Goal: Task Accomplishment & Management: Manage account settings

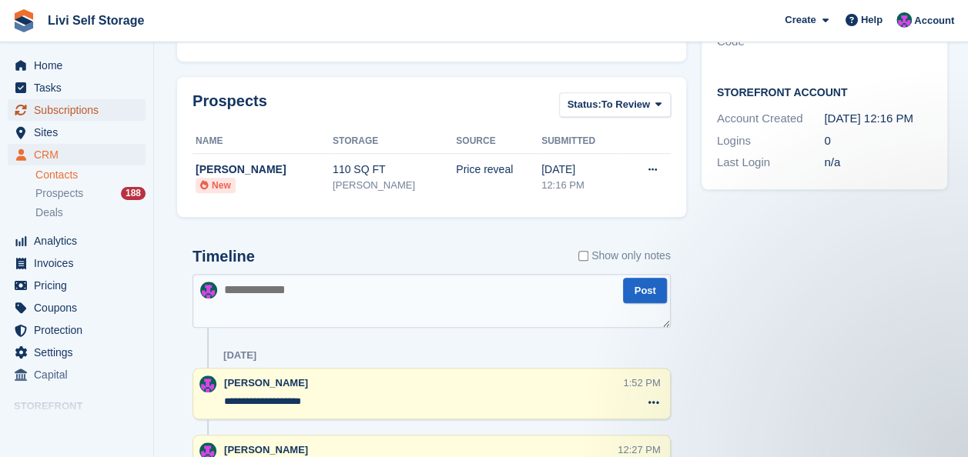
click at [53, 112] on span "Subscriptions" at bounding box center [80, 110] width 92 height 22
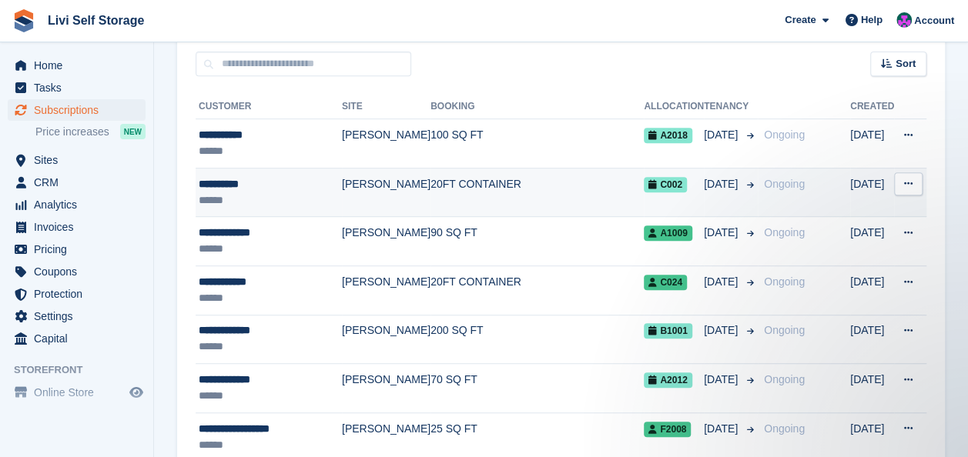
click at [379, 180] on td "[PERSON_NAME]" at bounding box center [386, 192] width 89 height 49
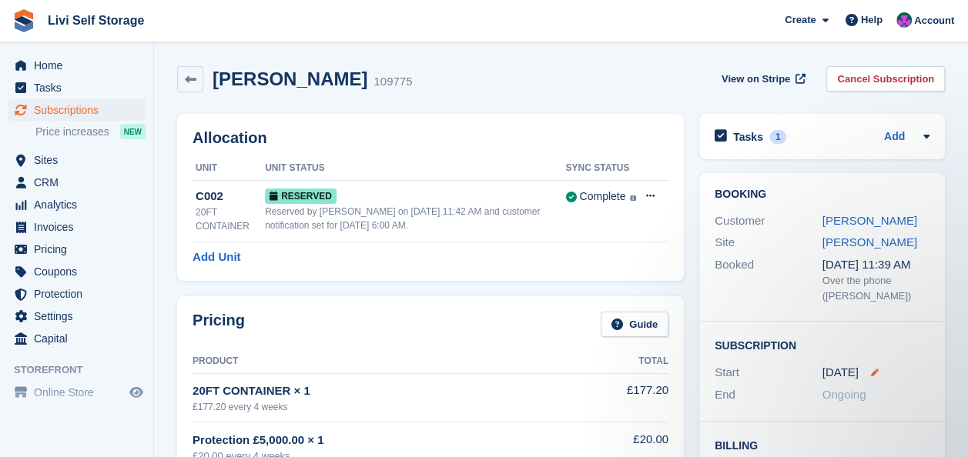
click at [871, 370] on icon at bounding box center [875, 373] width 8 height 8
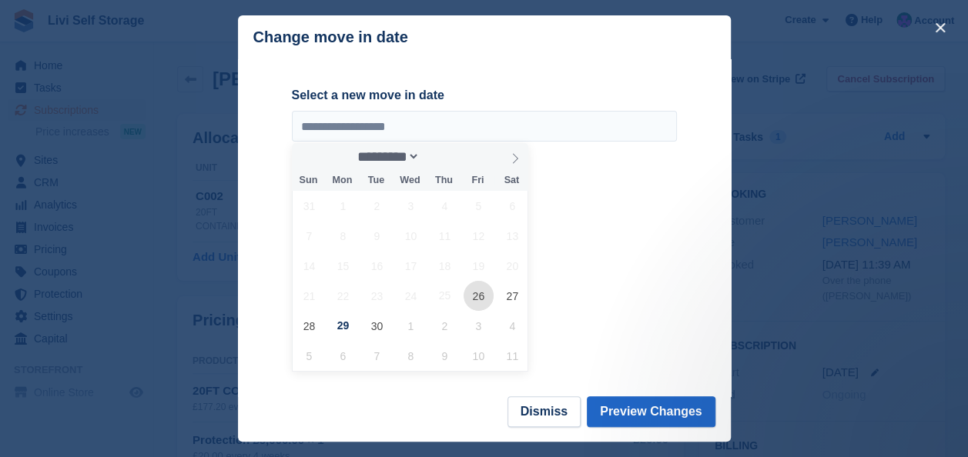
click at [474, 302] on span "26" at bounding box center [478, 296] width 30 height 30
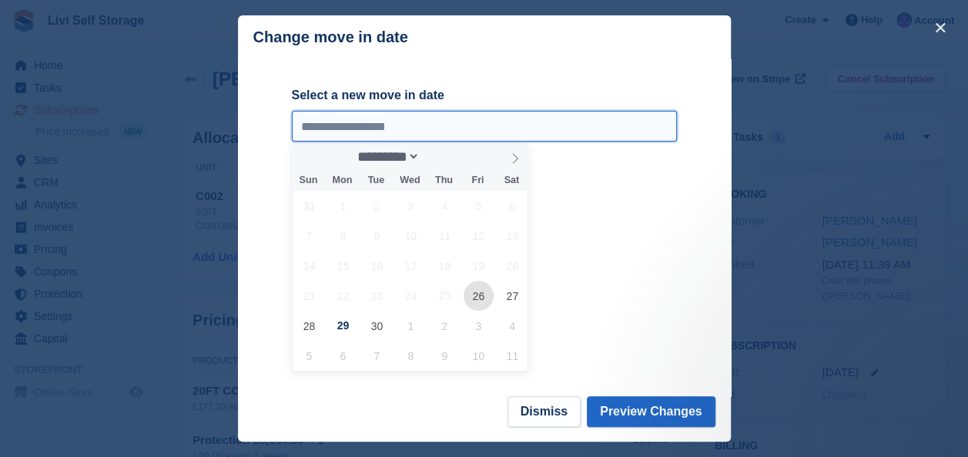
type input "**********"
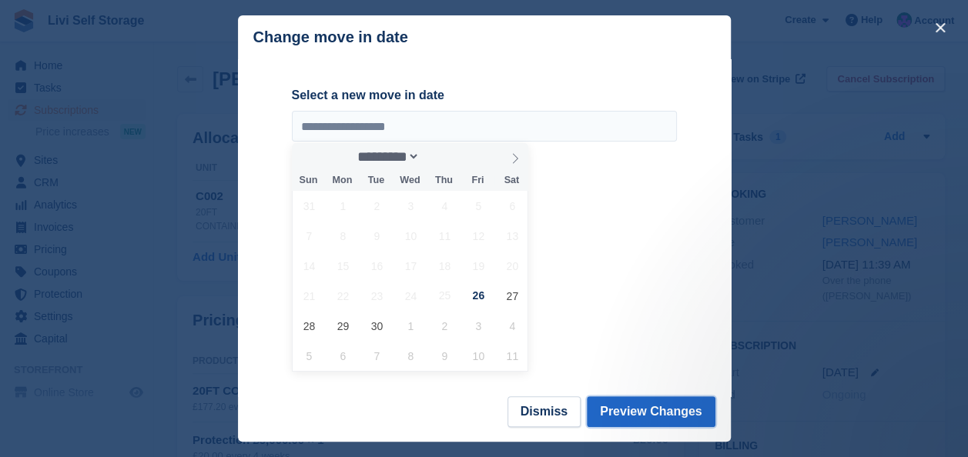
click at [633, 411] on button "Preview Changes" at bounding box center [651, 411] width 129 height 31
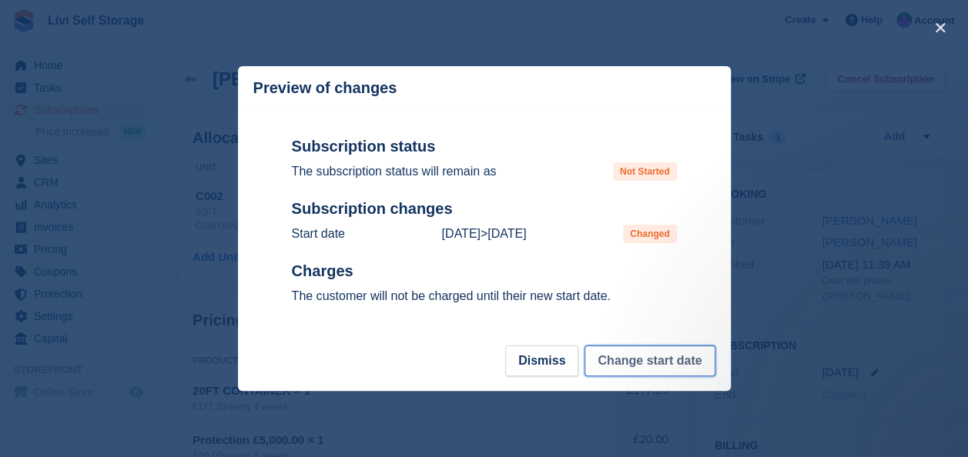
click at [637, 359] on button "Change start date" at bounding box center [649, 361] width 130 height 31
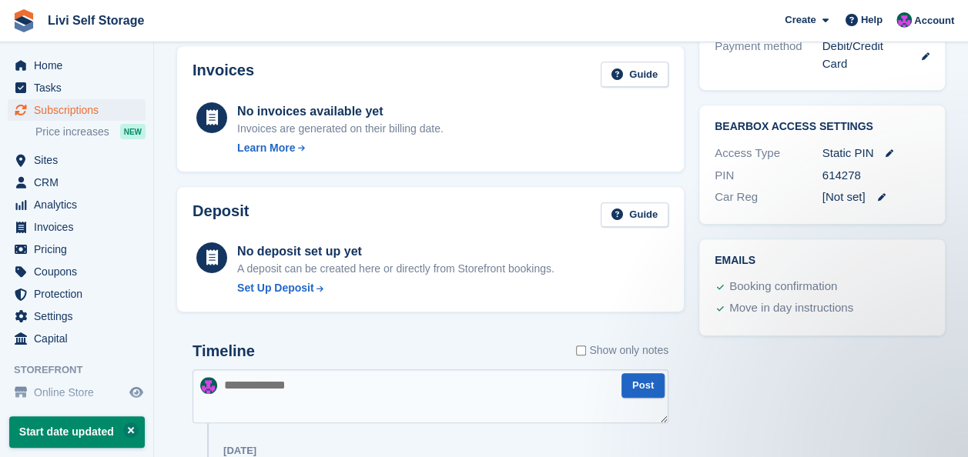
scroll to position [394, 0]
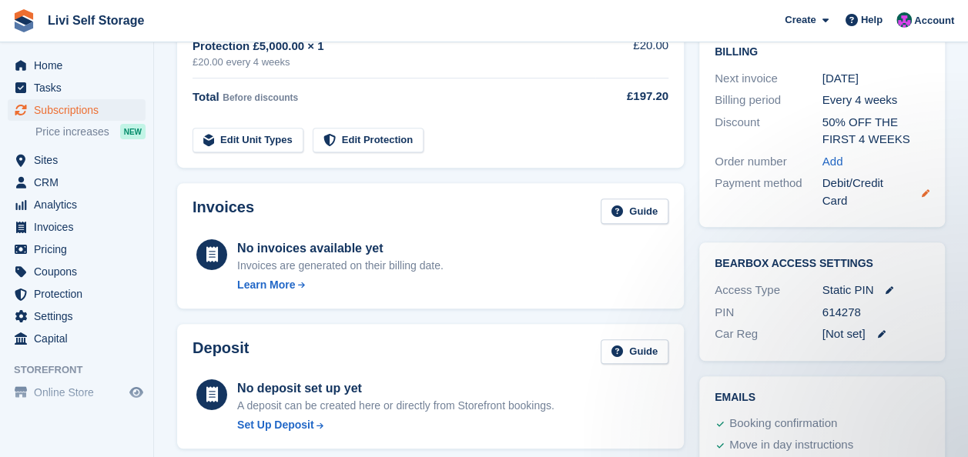
click at [924, 194] on icon at bounding box center [925, 193] width 8 height 8
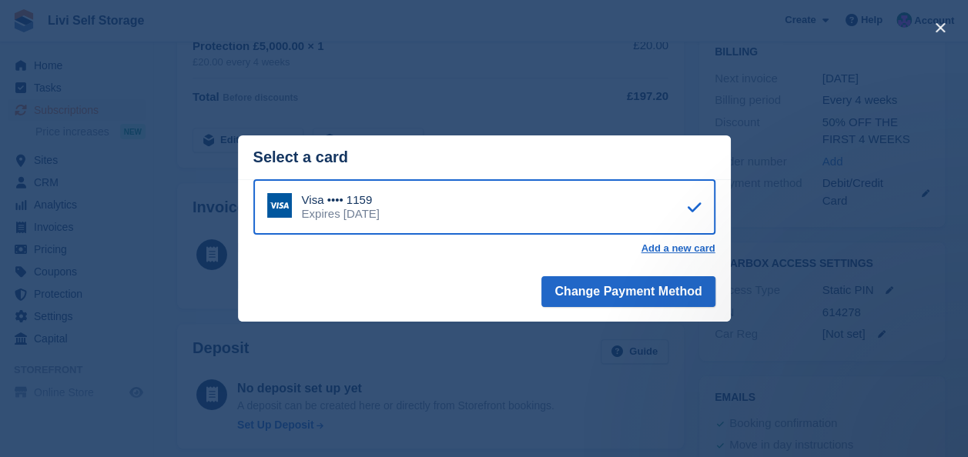
click at [547, 373] on div "close" at bounding box center [484, 228] width 968 height 457
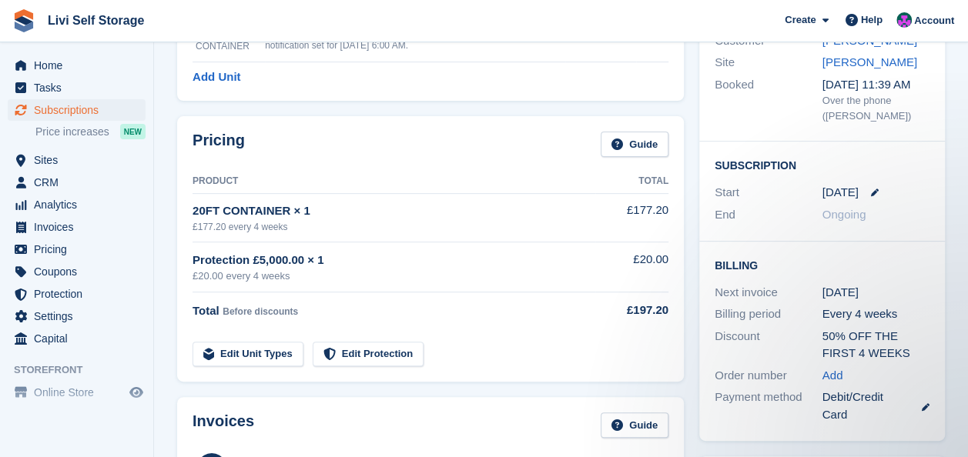
scroll to position [0, 0]
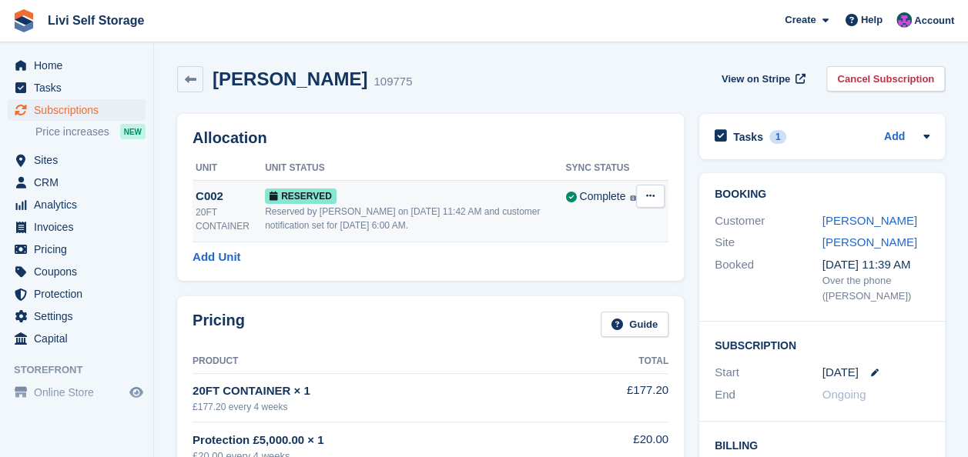
click at [647, 196] on icon at bounding box center [650, 196] width 8 height 10
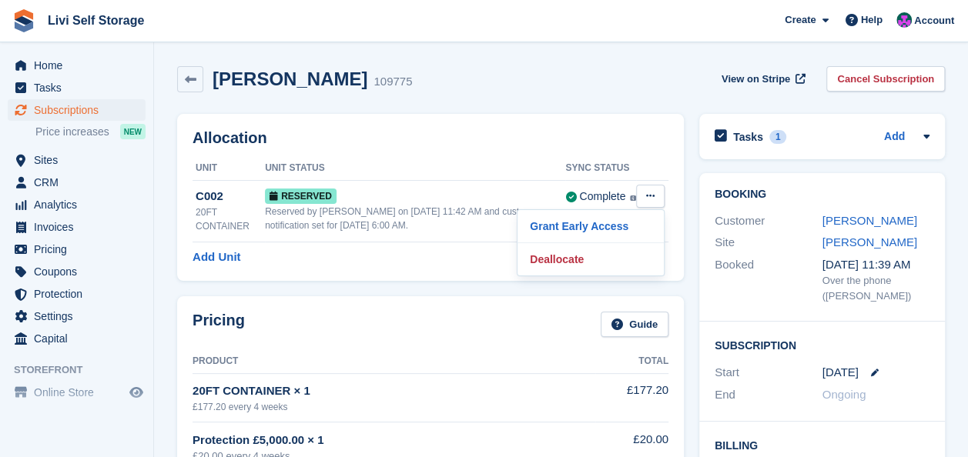
drag, startPoint x: 570, startPoint y: 226, endPoint x: 561, endPoint y: 68, distance: 158.1
click at [570, 226] on p "Grant Early Access" at bounding box center [590, 226] width 134 height 20
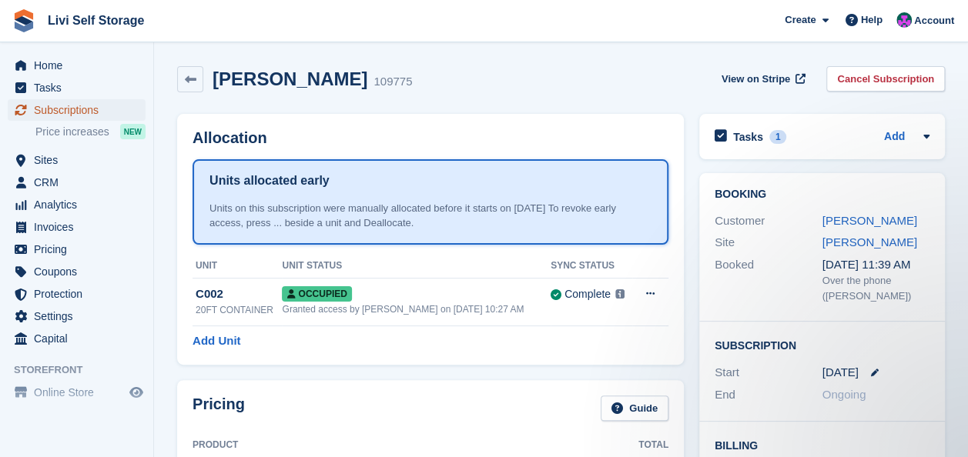
click at [92, 113] on span "Subscriptions" at bounding box center [80, 110] width 92 height 22
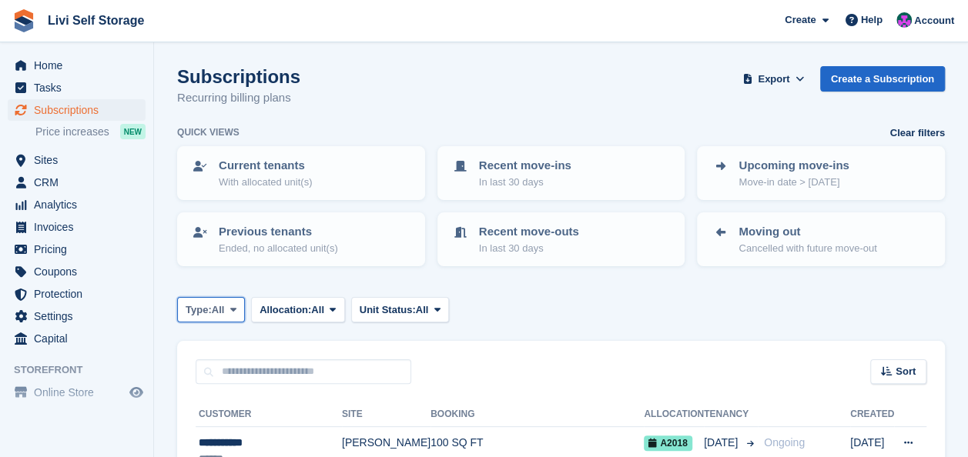
click at [229, 310] on span at bounding box center [233, 309] width 12 height 12
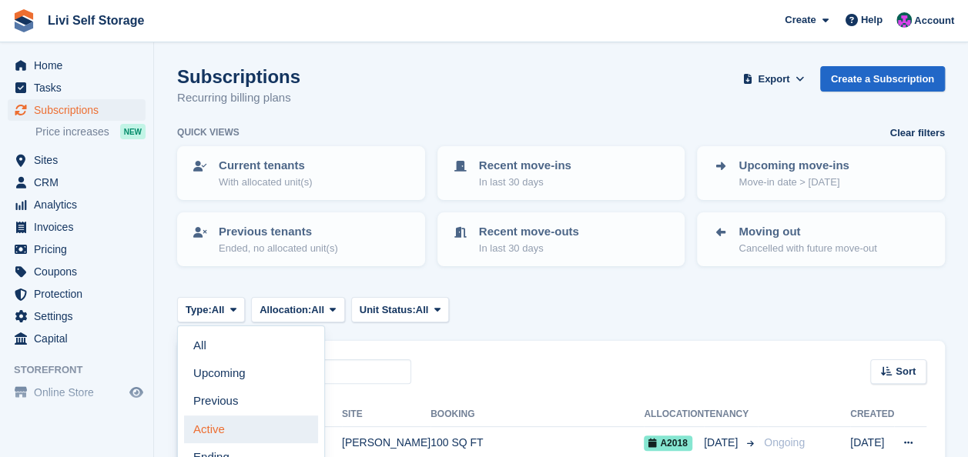
click at [213, 433] on link "Active" at bounding box center [251, 430] width 134 height 28
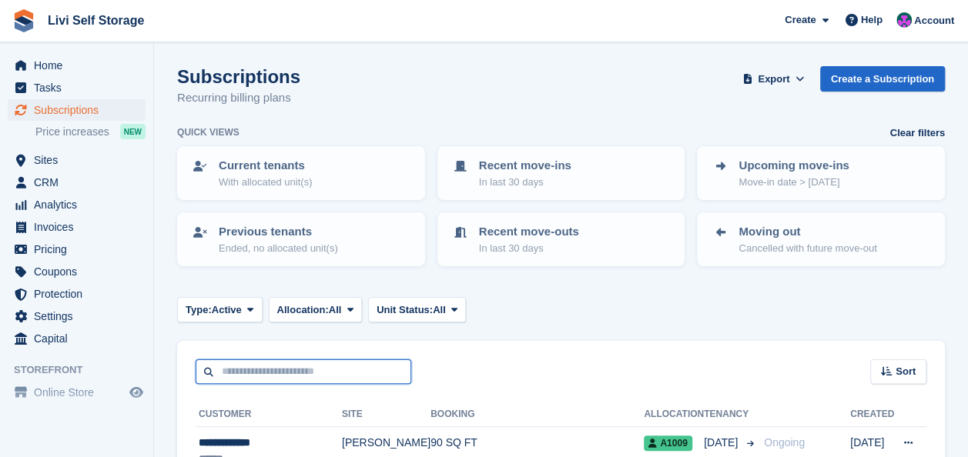
click at [238, 370] on input "text" at bounding box center [304, 372] width 216 height 25
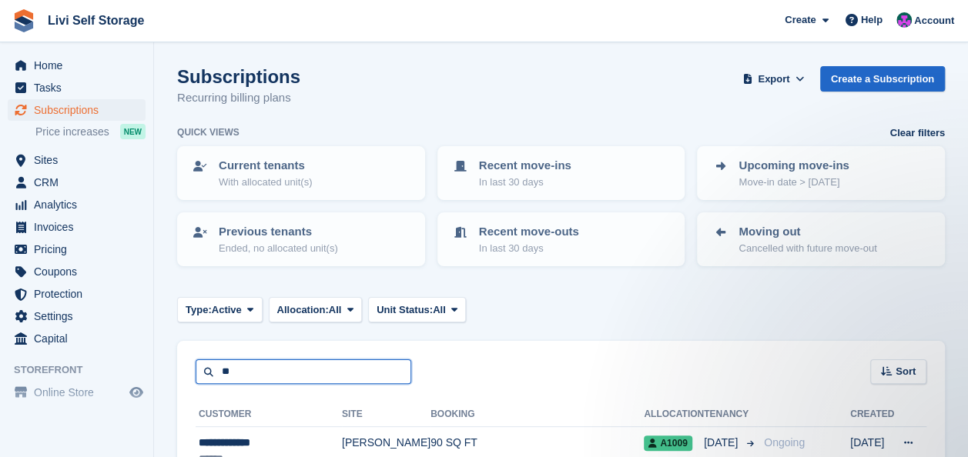
type input "*"
type input "******"
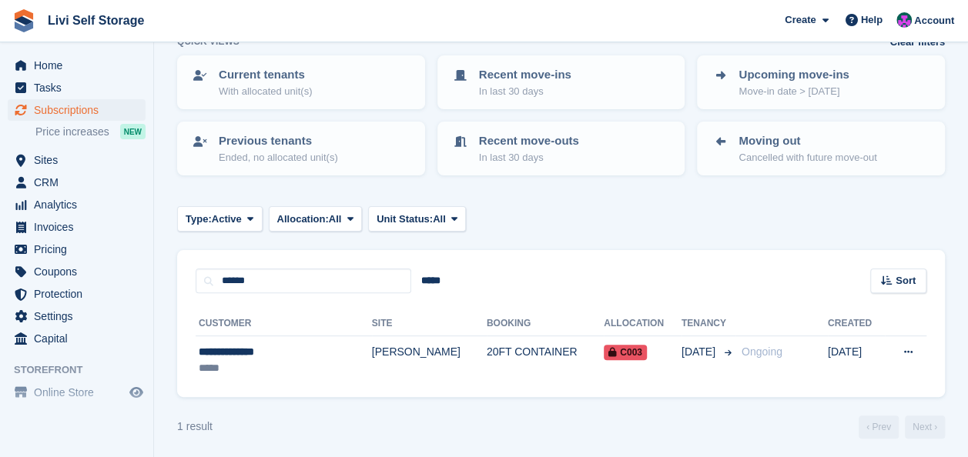
scroll to position [95, 0]
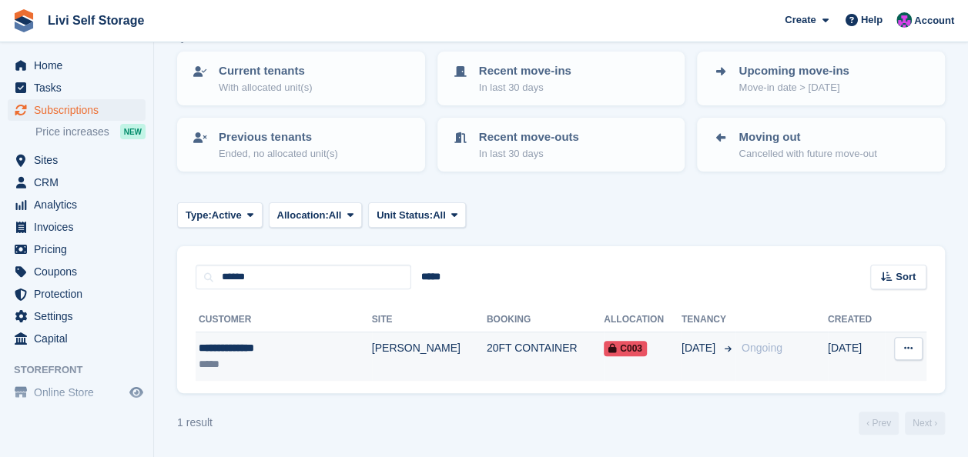
click at [256, 350] on div "**********" at bounding box center [265, 348] width 133 height 16
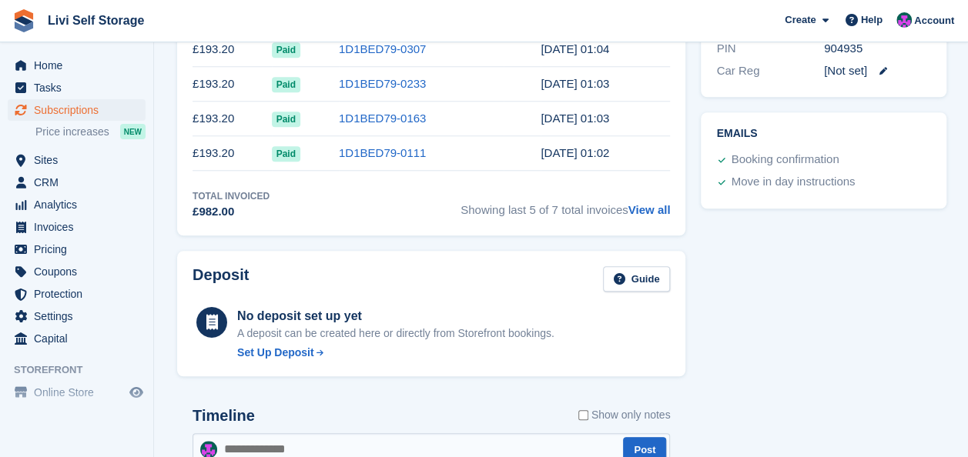
scroll to position [770, 0]
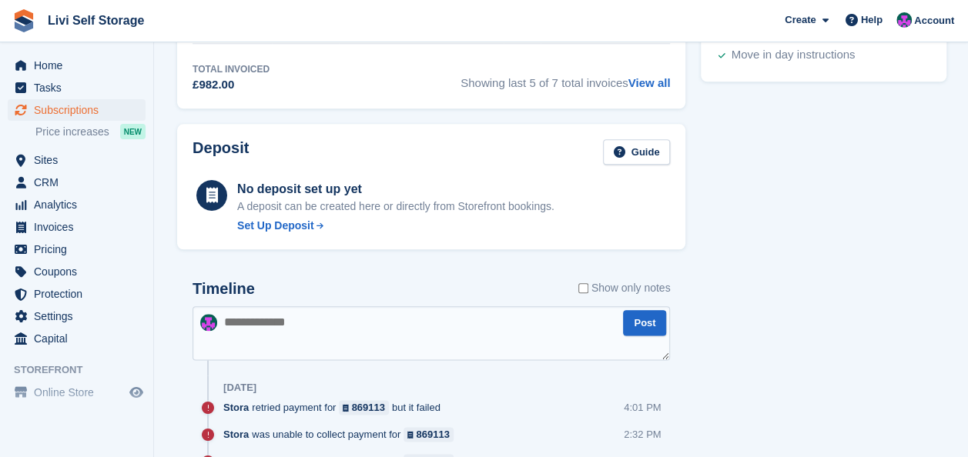
click at [324, 331] on textarea at bounding box center [430, 333] width 477 height 54
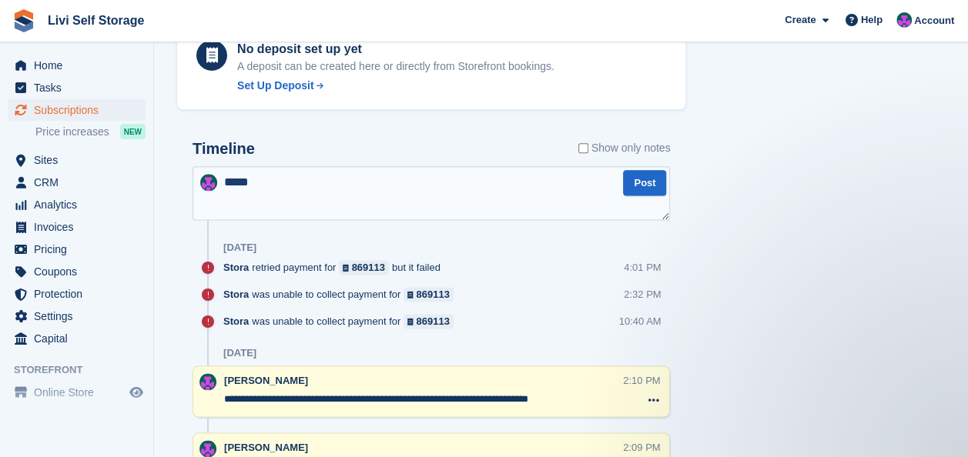
scroll to position [924, 0]
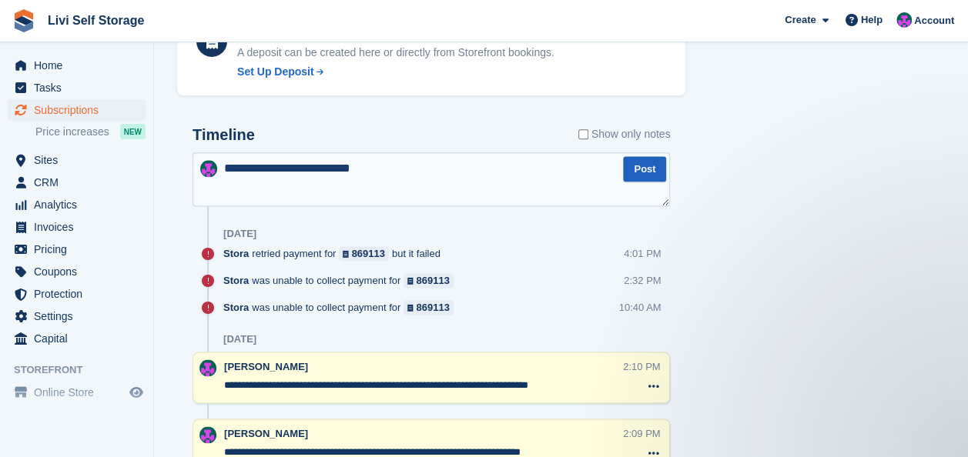
type textarea "**********"
click at [640, 169] on button "Post" at bounding box center [644, 168] width 43 height 25
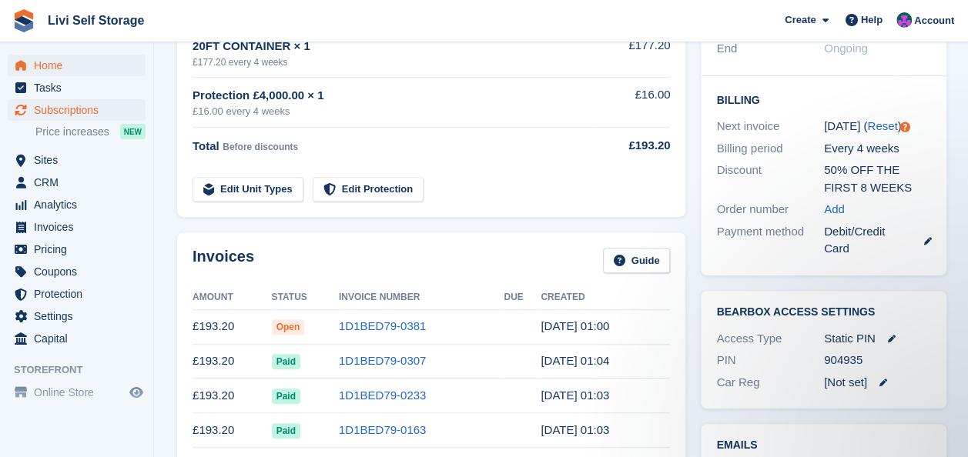
scroll to position [308, 0]
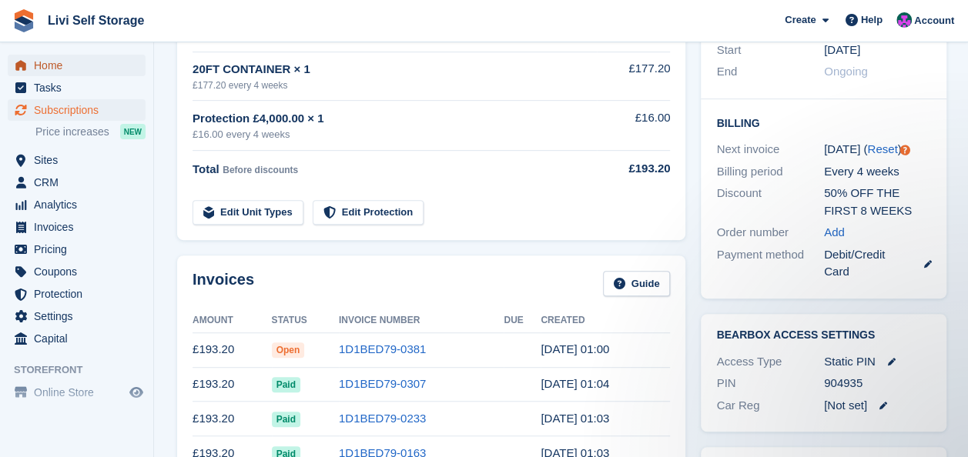
click at [46, 62] on span "Home" at bounding box center [80, 66] width 92 height 22
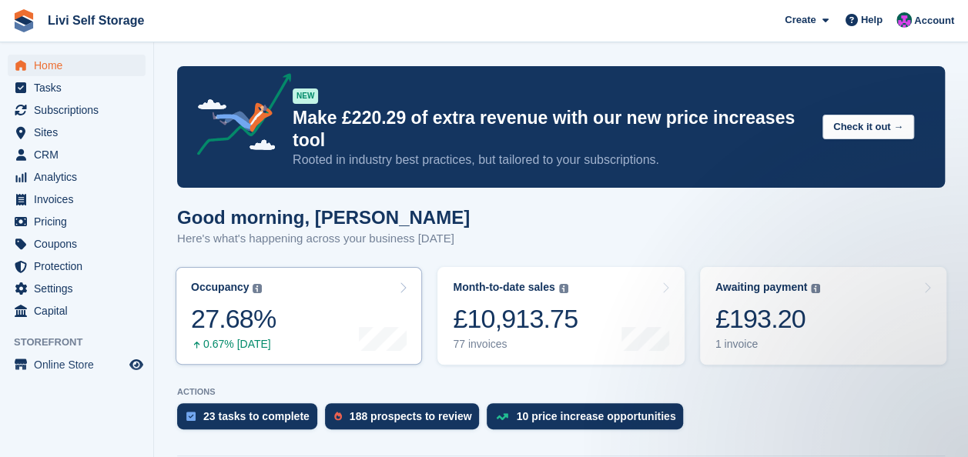
click at [254, 303] on div "27.68%" at bounding box center [233, 319] width 85 height 32
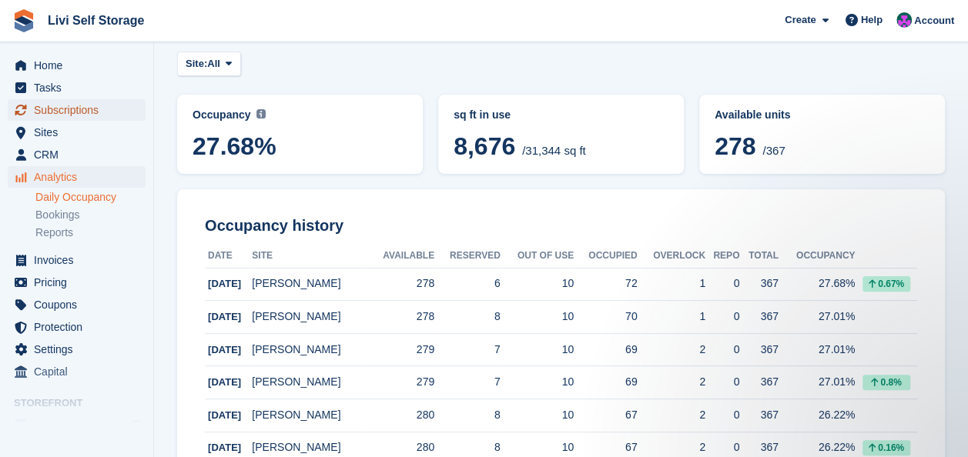
click at [45, 111] on span "Subscriptions" at bounding box center [80, 110] width 92 height 22
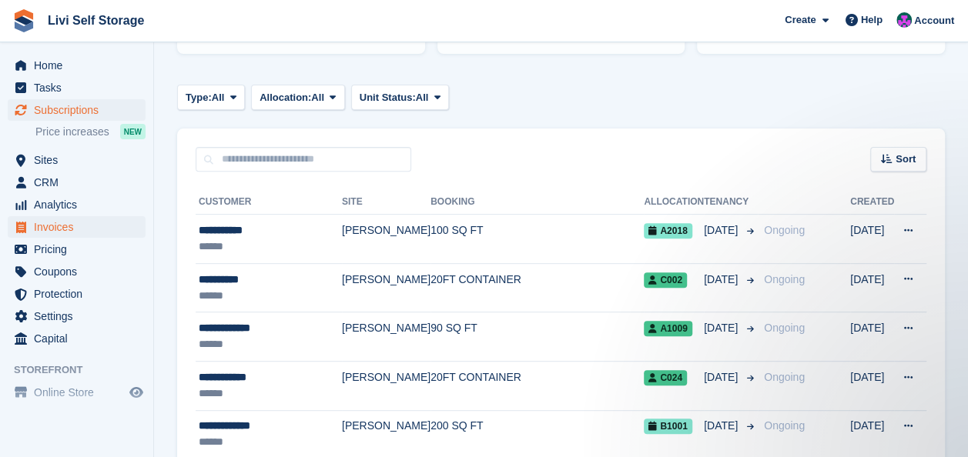
scroll to position [77, 0]
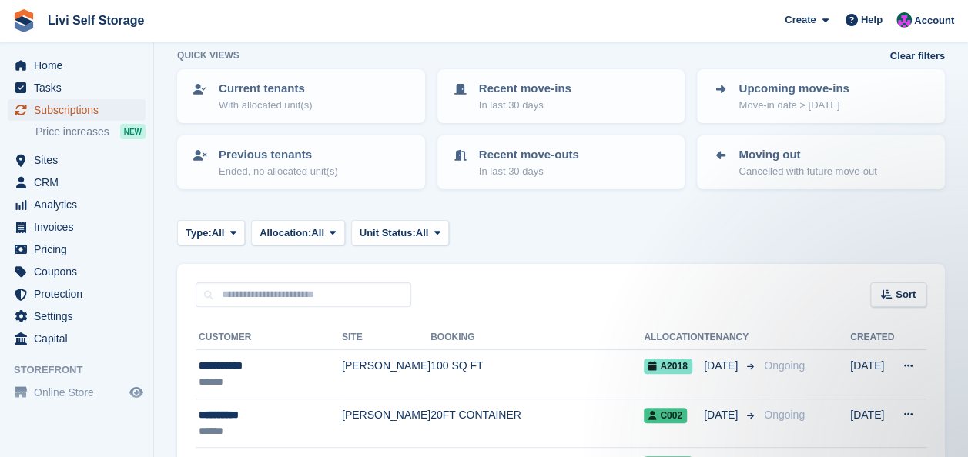
click at [73, 112] on span "Subscriptions" at bounding box center [80, 110] width 92 height 22
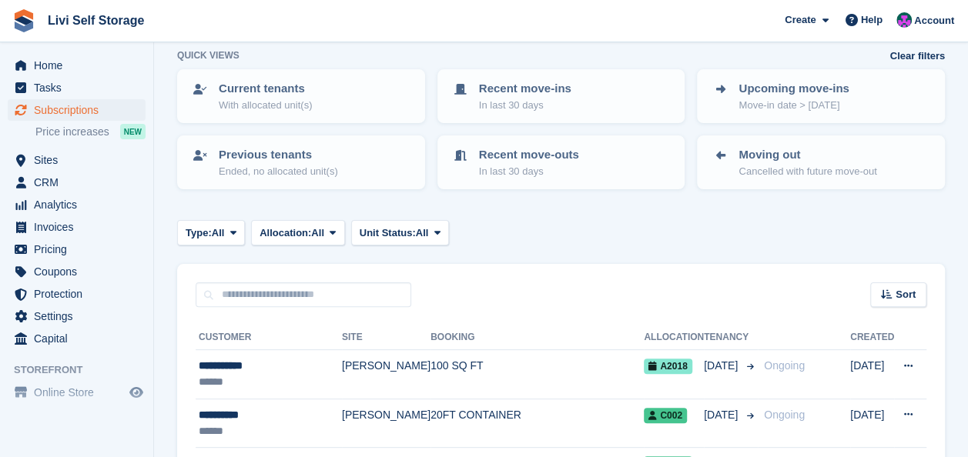
scroll to position [0, 0]
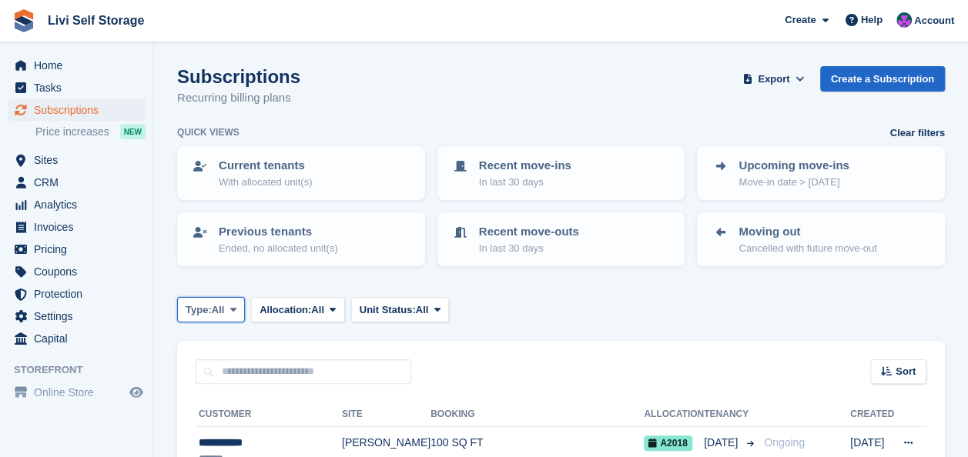
click at [232, 306] on icon at bounding box center [233, 310] width 6 height 10
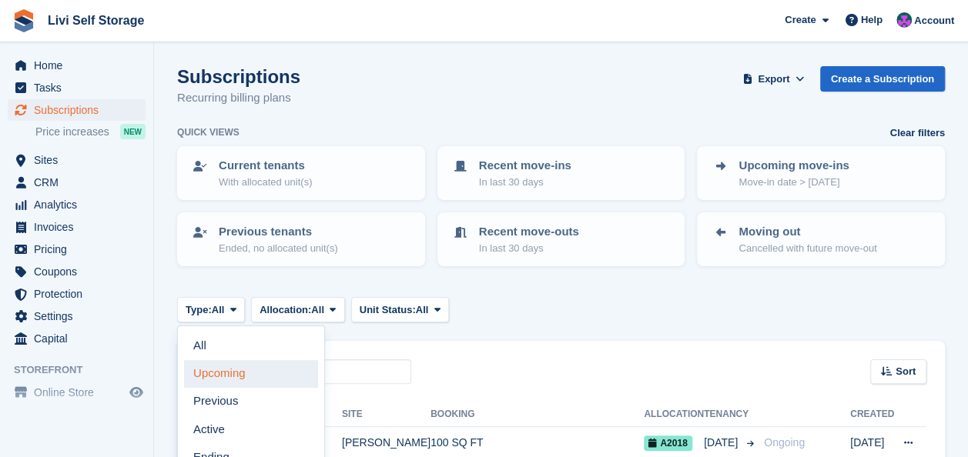
click at [216, 373] on link "Upcoming" at bounding box center [251, 374] width 134 height 28
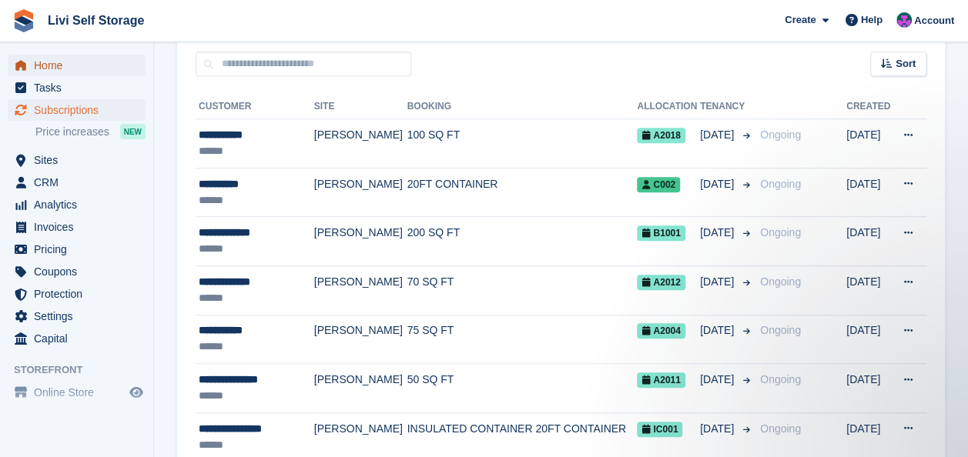
click at [43, 67] on span "Home" at bounding box center [80, 66] width 92 height 22
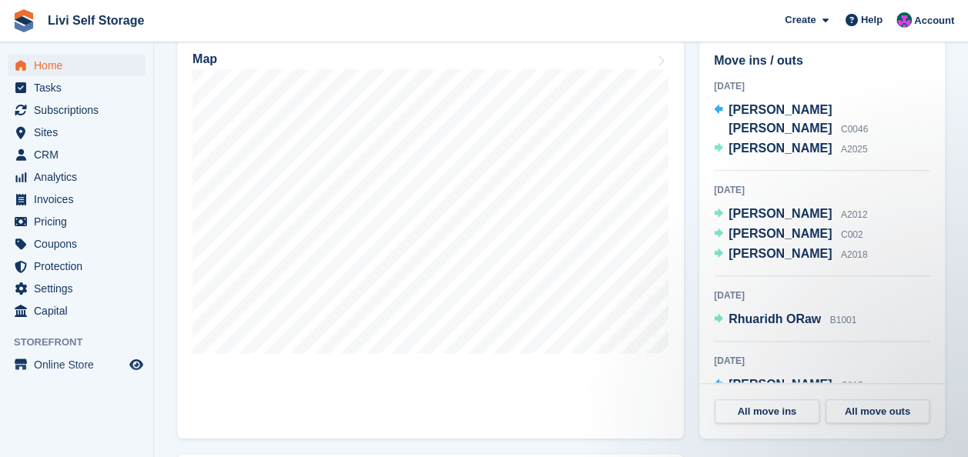
scroll to position [462, 0]
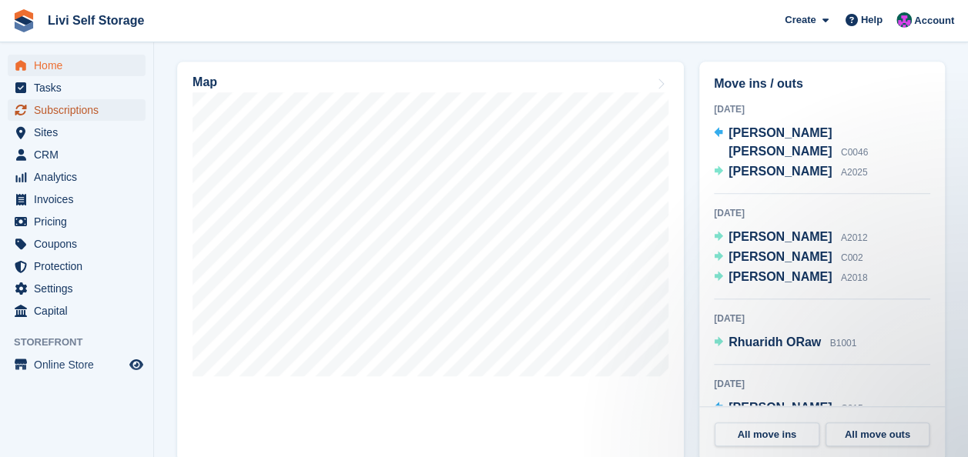
click at [58, 108] on span "Subscriptions" at bounding box center [80, 110] width 92 height 22
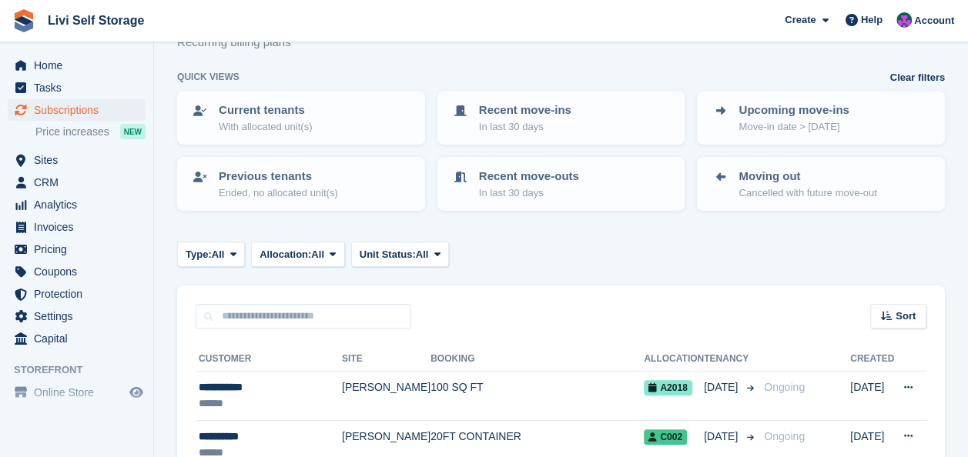
scroll to position [77, 0]
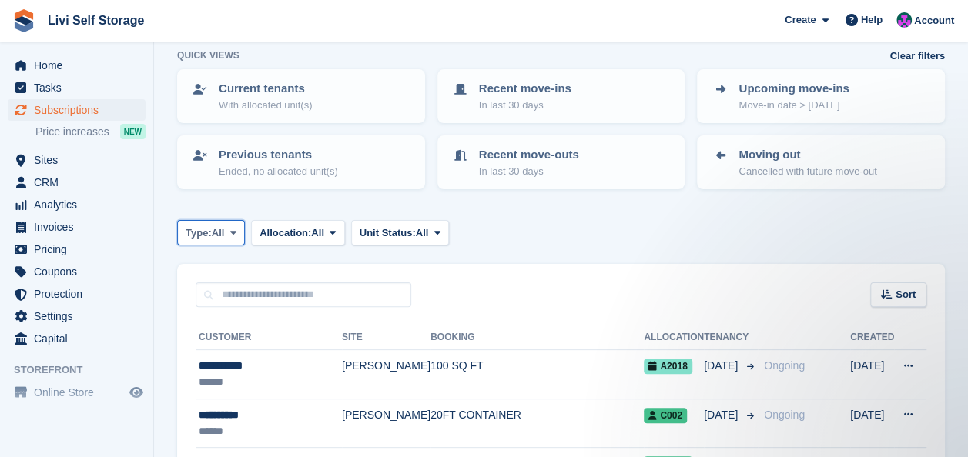
click at [236, 232] on icon at bounding box center [233, 233] width 6 height 10
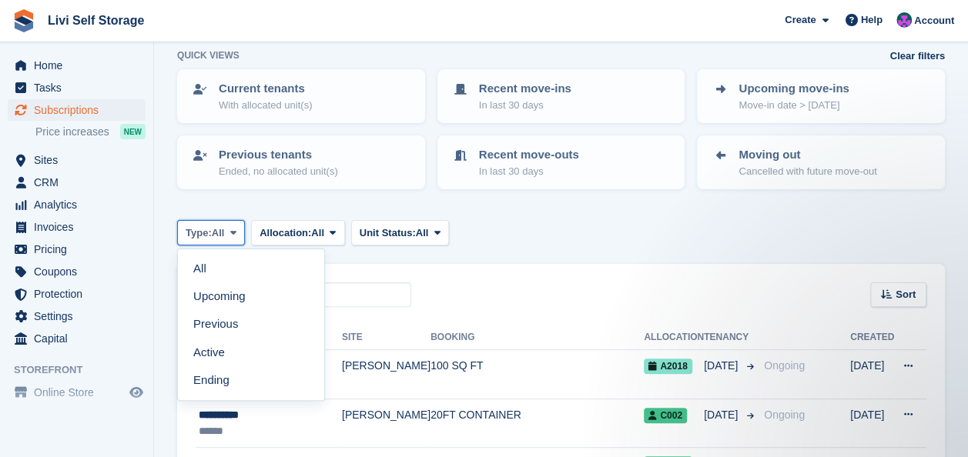
scroll to position [0, 0]
click at [203, 354] on link "Active" at bounding box center [251, 353] width 134 height 28
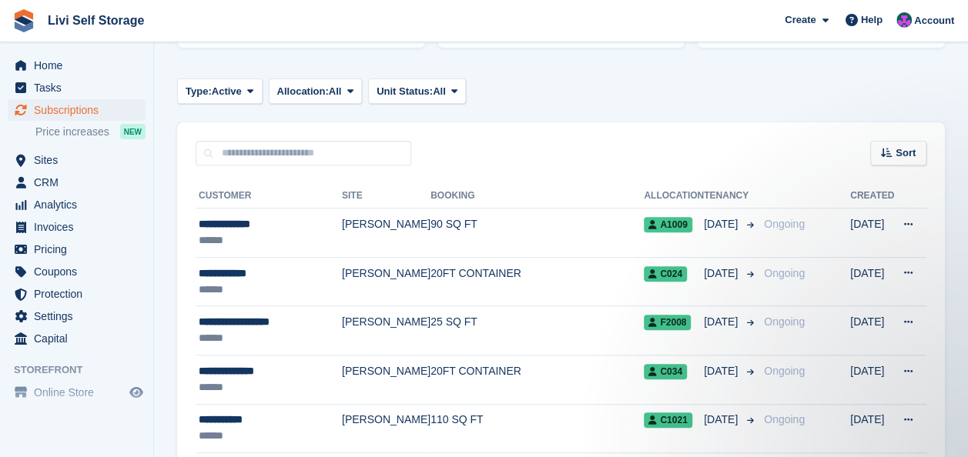
scroll to position [231, 0]
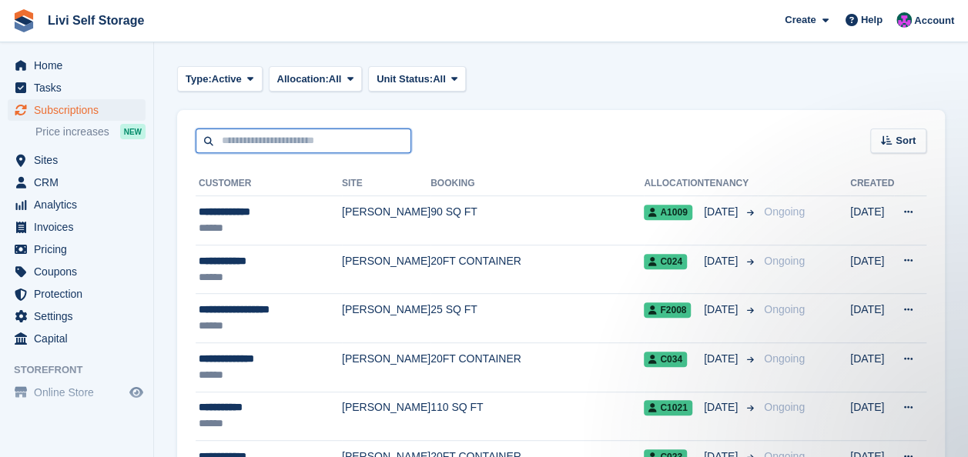
click at [226, 139] on input "text" at bounding box center [304, 141] width 216 height 25
